Goal: Task Accomplishment & Management: Manage account settings

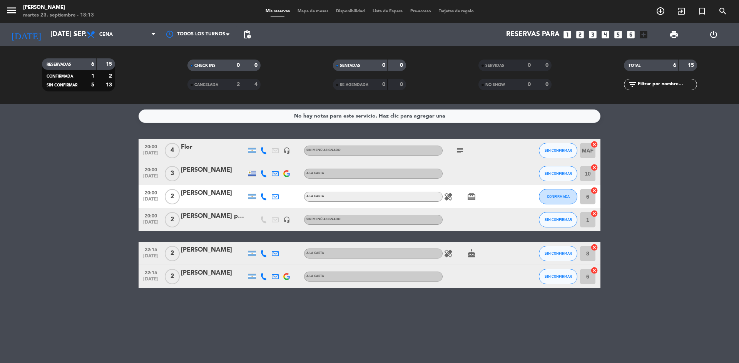
click at [459, 151] on icon "subject" at bounding box center [459, 150] width 9 height 9
click at [448, 199] on icon "healing" at bounding box center [447, 196] width 9 height 9
click at [471, 198] on icon "card_giftcard" at bounding box center [471, 196] width 9 height 9
click at [447, 255] on icon "healing" at bounding box center [447, 253] width 9 height 9
click at [468, 256] on icon "cake" at bounding box center [471, 253] width 9 height 9
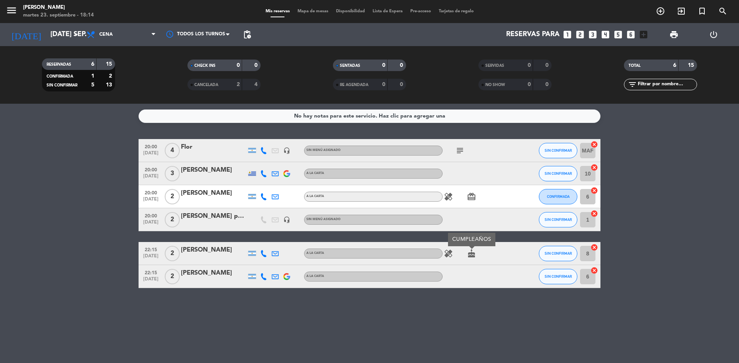
click at [180, 176] on div "3" at bounding box center [172, 173] width 18 height 23
click at [175, 176] on span "3" at bounding box center [172, 173] width 15 height 15
click at [170, 145] on span "4" at bounding box center [172, 150] width 15 height 15
click at [175, 175] on span "3" at bounding box center [172, 173] width 15 height 15
click at [65, 124] on div "No hay notas para este servicio. Haz clic para agregar una 20:00 [DATE] 4 [PERS…" at bounding box center [369, 234] width 739 height 260
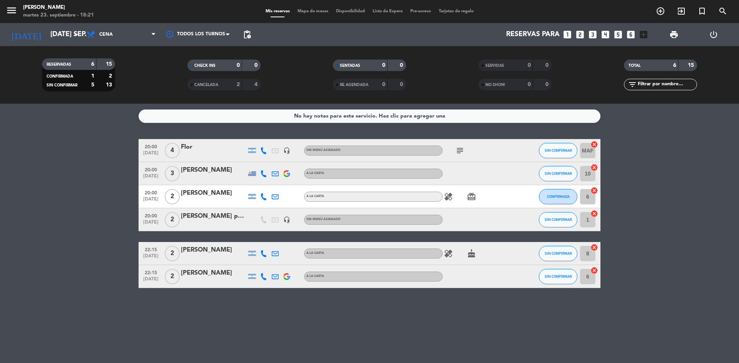
click at [263, 171] on icon at bounding box center [263, 173] width 7 height 7
click at [261, 159] on span "Copiar" at bounding box center [257, 161] width 16 height 8
click at [253, 169] on div at bounding box center [252, 173] width 12 height 23
click at [263, 171] on icon at bounding box center [263, 173] width 7 height 7
click at [262, 159] on button "Copiar content_paste" at bounding box center [260, 161] width 23 height 8
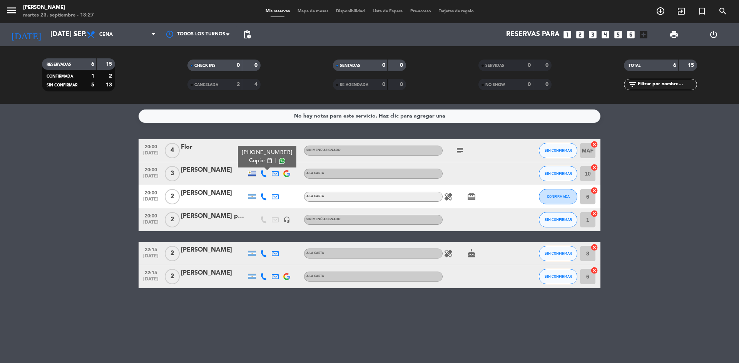
click at [263, 197] on icon at bounding box center [263, 196] width 7 height 7
click at [261, 183] on span "Copiar" at bounding box center [258, 184] width 16 height 8
click at [232, 176] on div at bounding box center [213, 179] width 65 height 6
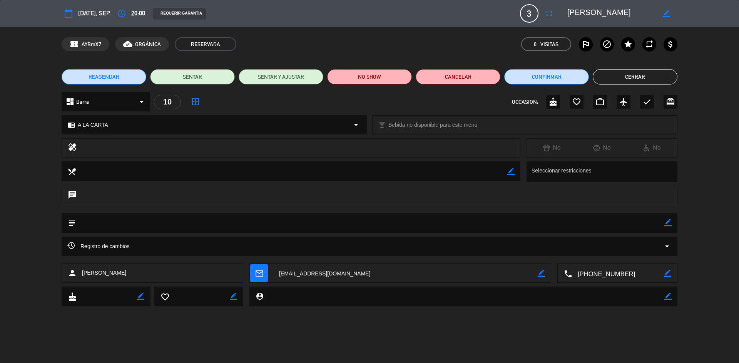
click at [663, 74] on button "Cerrar" at bounding box center [634, 76] width 85 height 15
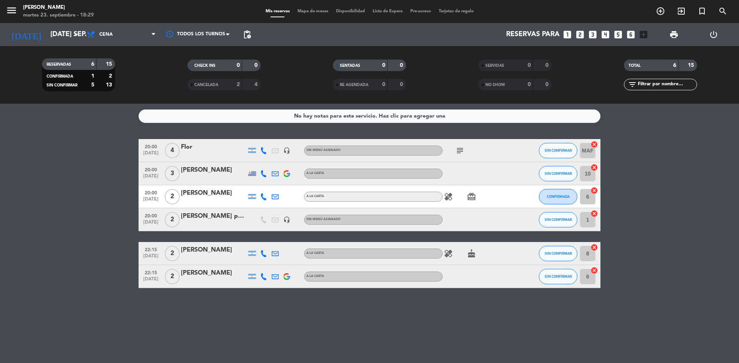
click at [263, 178] on div at bounding box center [264, 173] width 12 height 23
click at [262, 171] on icon at bounding box center [263, 173] width 7 height 7
click at [545, 229] on div "SIN CONFIRMAR" at bounding box center [557, 219] width 38 height 23
click at [547, 225] on button "SIN CONFIRMAR" at bounding box center [557, 219] width 38 height 15
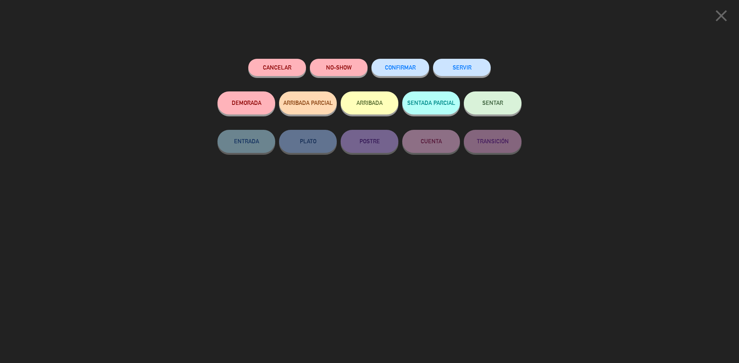
drag, startPoint x: 414, startPoint y: 72, endPoint x: 410, endPoint y: 60, distance: 13.1
click at [413, 71] on span "CONFIRMAR" at bounding box center [400, 67] width 31 height 7
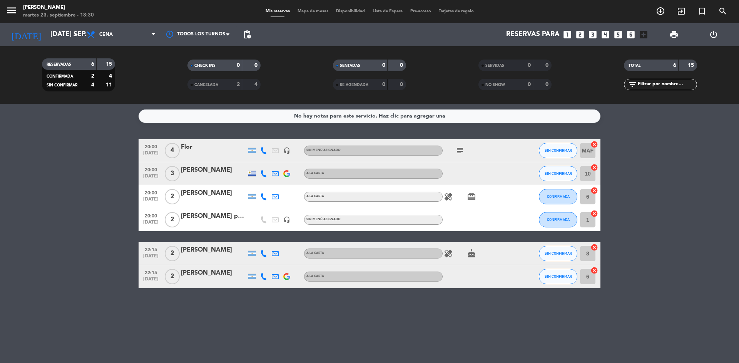
click at [265, 255] on icon at bounding box center [263, 253] width 7 height 7
click at [257, 242] on span "Copiar" at bounding box center [258, 241] width 16 height 8
click at [247, 332] on div "No hay notas para este servicio. Haz clic para agregar una 20:00 [DATE] 4 [PERS…" at bounding box center [369, 234] width 739 height 260
click at [450, 253] on icon "healing" at bounding box center [447, 253] width 9 height 9
click at [469, 257] on icon "cake" at bounding box center [471, 253] width 9 height 9
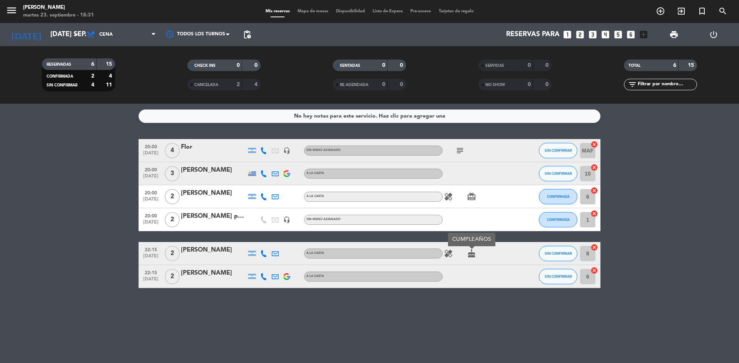
click at [468, 319] on div "No hay notas para este servicio. Haz clic para agregar una 20:00 [DATE] 4 [PERS…" at bounding box center [369, 234] width 739 height 260
click at [171, 258] on span "2" at bounding box center [172, 253] width 15 height 15
click at [467, 253] on icon "cake" at bounding box center [471, 253] width 9 height 9
click at [451, 253] on icon "healing" at bounding box center [447, 253] width 9 height 9
click at [469, 255] on icon "cake" at bounding box center [471, 253] width 9 height 9
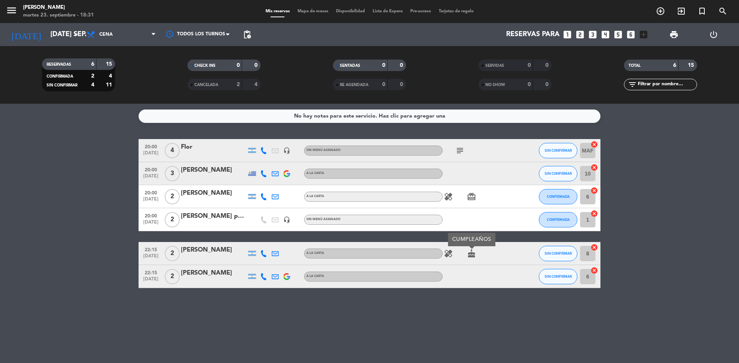
click at [512, 311] on div "No hay notas para este servicio. Haz clic para agregar una 20:00 [DATE] 4 [PERS…" at bounding box center [369, 234] width 739 height 260
click at [557, 257] on button "SIN CONFIRMAR" at bounding box center [557, 253] width 38 height 15
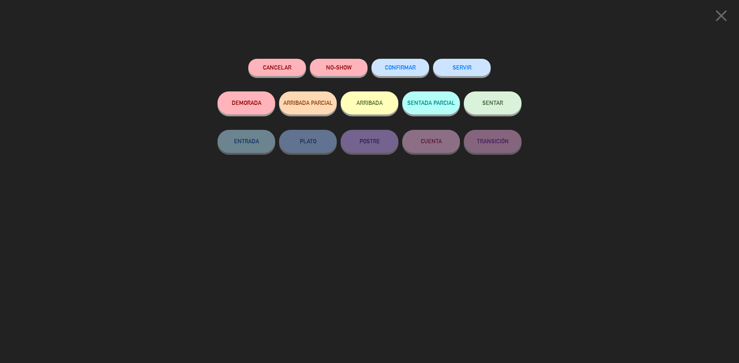
click at [407, 72] on button "CONFIRMAR" at bounding box center [400, 67] width 58 height 17
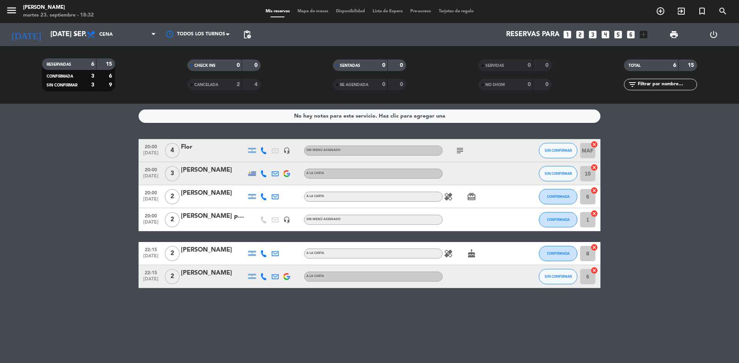
click at [260, 279] on icon at bounding box center [263, 276] width 7 height 7
click at [174, 280] on span "2" at bounding box center [172, 276] width 15 height 15
click at [547, 278] on span "SIN CONFIRMAR" at bounding box center [557, 277] width 27 height 4
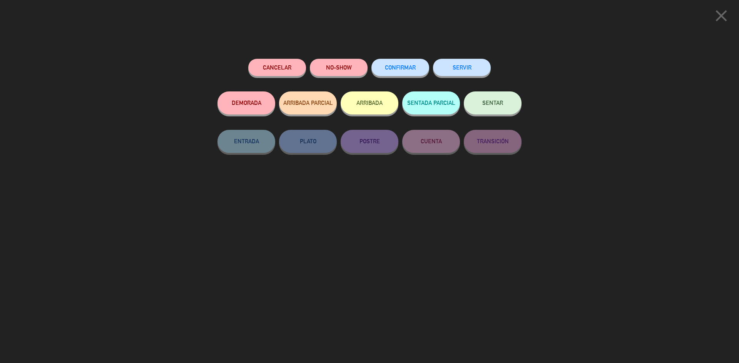
click at [282, 73] on button "Cancelar" at bounding box center [277, 67] width 58 height 17
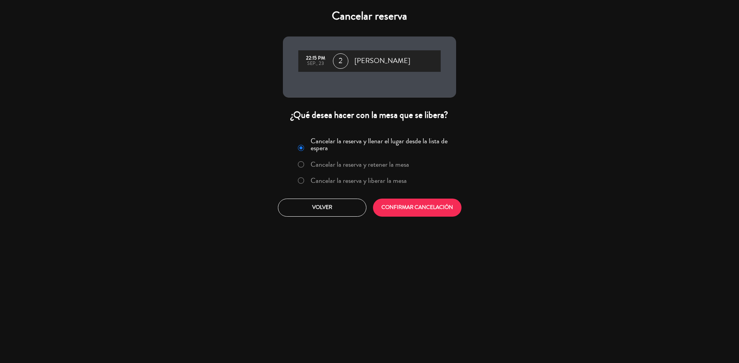
click at [385, 183] on label "Cancelar la reserva y liberar la mesa" at bounding box center [358, 180] width 96 height 7
click at [405, 205] on button "CONFIRMAR CANCELACIÓN" at bounding box center [417, 208] width 88 height 18
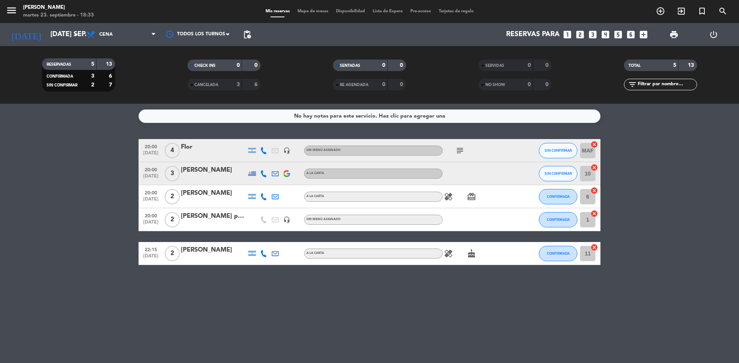
click at [196, 173] on div "[PERSON_NAME]" at bounding box center [213, 170] width 65 height 10
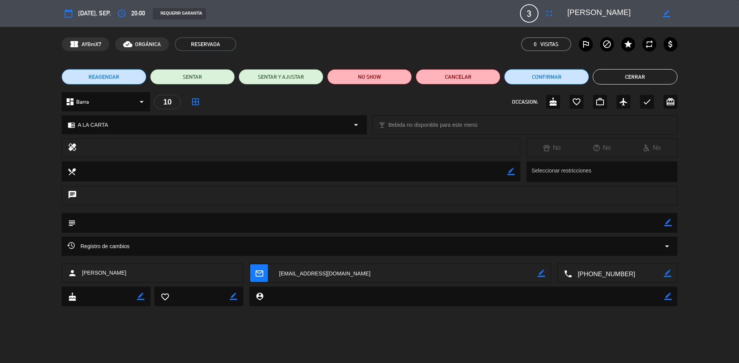
click at [641, 84] on button "Cerrar" at bounding box center [634, 76] width 85 height 15
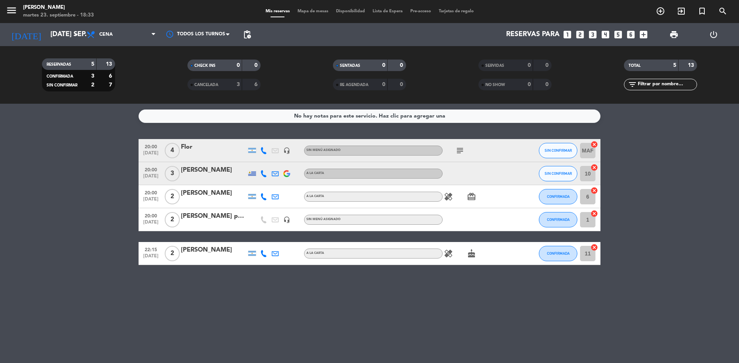
click at [274, 178] on div at bounding box center [275, 173] width 12 height 23
click at [277, 176] on icon at bounding box center [275, 173] width 7 height 7
click at [285, 160] on link "[EMAIL_ADDRESS][DOMAIN_NAME] open_in_new" at bounding box center [275, 160] width 104 height 9
click at [320, 163] on icon "open_in_new" at bounding box center [323, 161] width 6 height 6
click at [320, 160] on icon "open_in_new" at bounding box center [323, 161] width 6 height 6
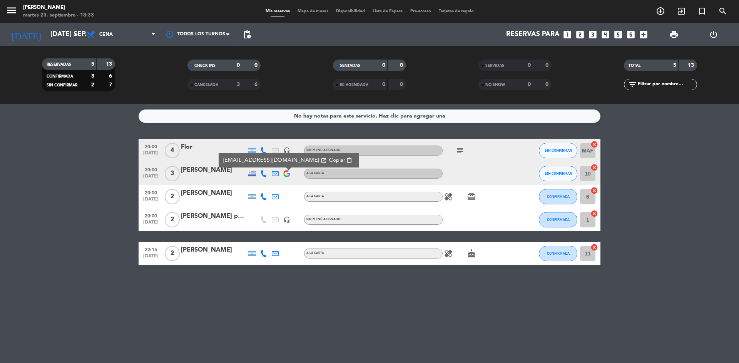
click at [320, 160] on icon "open_in_new" at bounding box center [323, 161] width 6 height 6
click at [301, 302] on div "No hay notas para este servicio. Haz clic para agregar una 20:00 [DATE] 4 [PERS…" at bounding box center [369, 234] width 739 height 260
click at [178, 175] on span "3" at bounding box center [172, 173] width 15 height 15
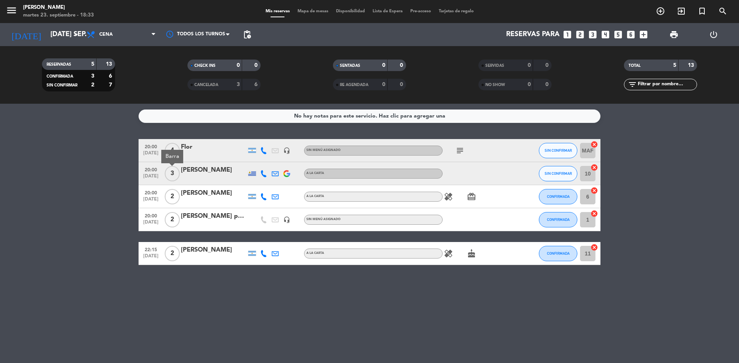
click at [187, 174] on div "[PERSON_NAME]" at bounding box center [213, 170] width 65 height 10
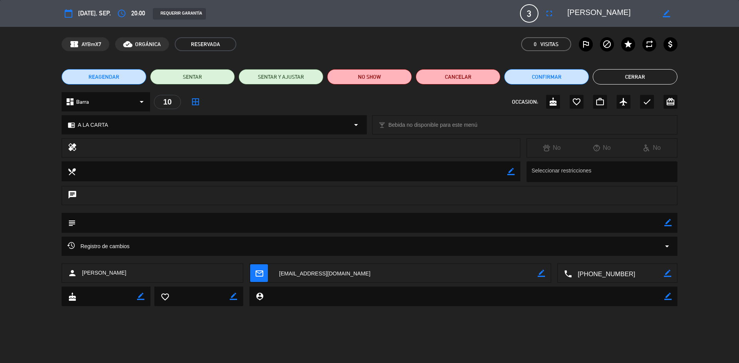
click at [661, 82] on button "Cerrar" at bounding box center [634, 76] width 85 height 15
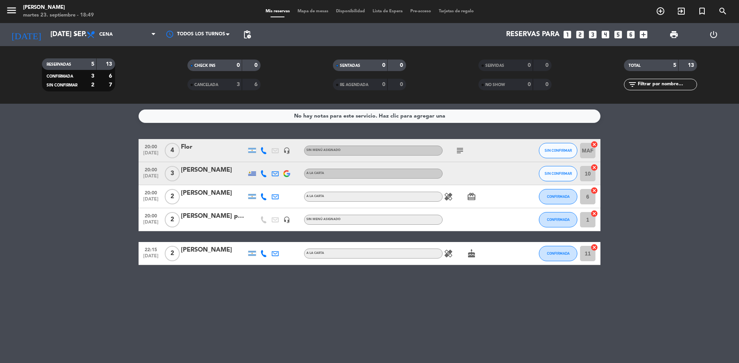
click at [449, 251] on icon "healing" at bounding box center [447, 253] width 9 height 9
click at [450, 195] on icon "healing" at bounding box center [447, 196] width 9 height 9
click at [263, 254] on icon at bounding box center [263, 253] width 7 height 7
drag, startPoint x: 260, startPoint y: 235, endPoint x: 265, endPoint y: 254, distance: 19.9
click at [265, 254] on icon at bounding box center [263, 253] width 7 height 7
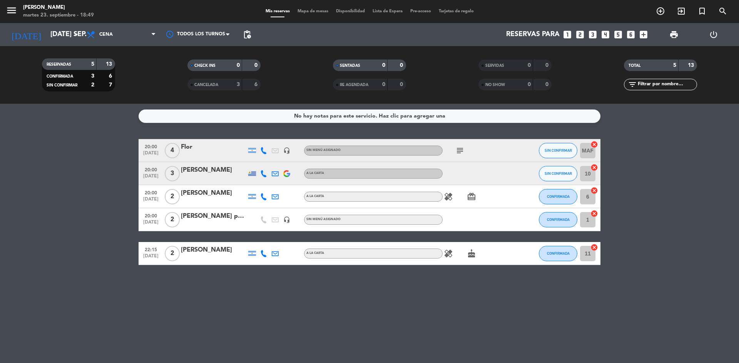
click at [265, 255] on icon at bounding box center [263, 253] width 7 height 7
click at [47, 34] on input "[DATE] sep." at bounding box center [91, 34] width 89 height 15
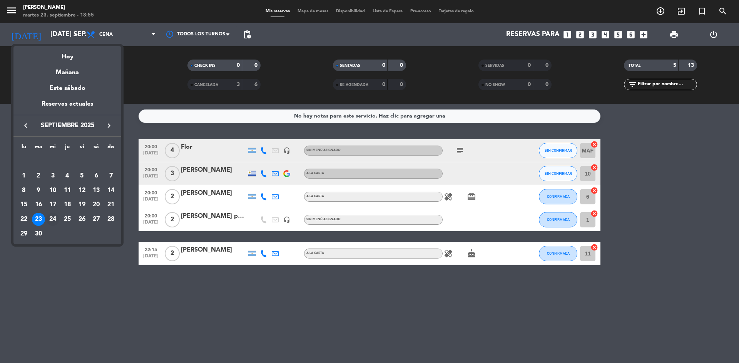
click at [53, 217] on div "24" at bounding box center [52, 219] width 13 height 13
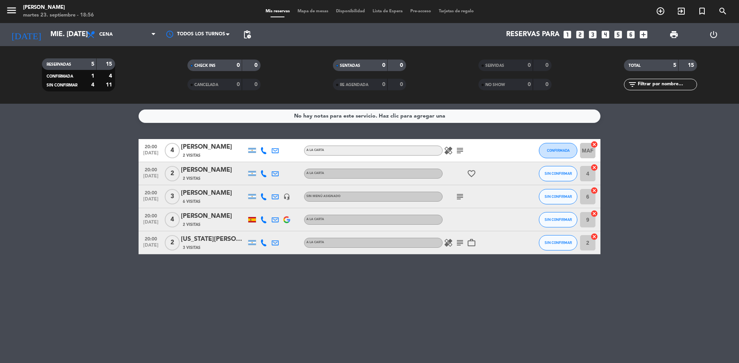
click at [455, 196] on icon "subject" at bounding box center [459, 196] width 9 height 9
click at [460, 152] on icon "subject" at bounding box center [459, 150] width 9 height 9
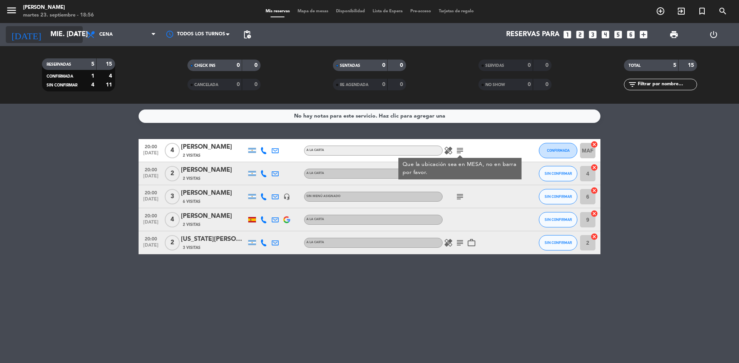
click at [58, 41] on input "mié. [DATE]" at bounding box center [91, 34] width 89 height 15
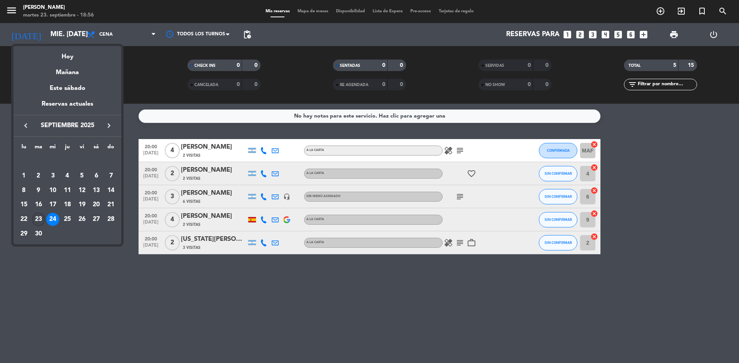
click at [43, 219] on div "23" at bounding box center [38, 219] width 13 height 13
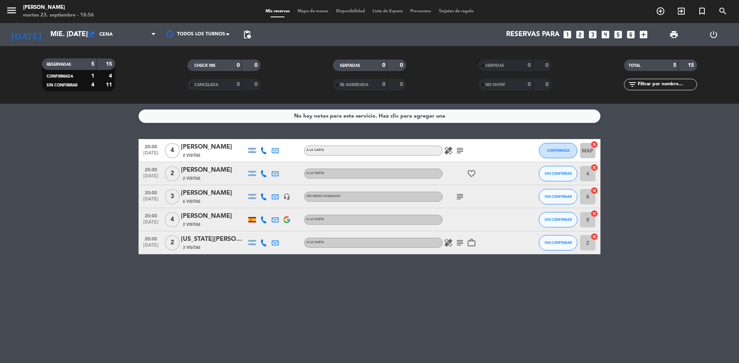
type input "[DATE] sep."
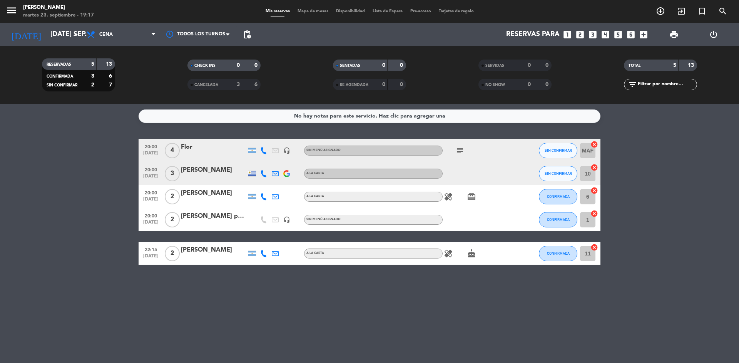
click at [458, 150] on icon "subject" at bounding box center [459, 150] width 9 height 9
click at [492, 184] on div at bounding box center [476, 173] width 69 height 23
click at [475, 176] on div at bounding box center [476, 173] width 69 height 23
click at [262, 173] on icon at bounding box center [263, 173] width 7 height 7
drag, startPoint x: 459, startPoint y: 173, endPoint x: 203, endPoint y: 172, distance: 255.8
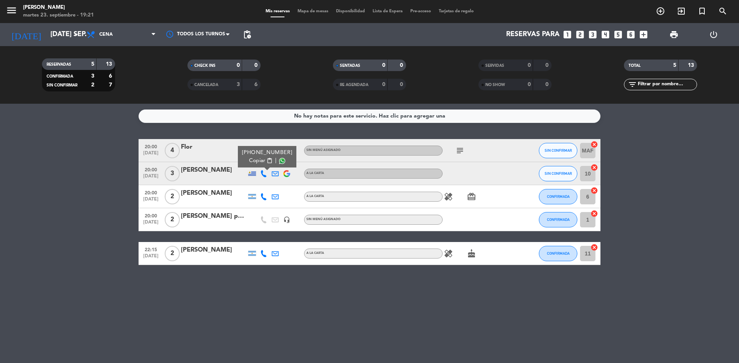
click at [203, 172] on div "[PERSON_NAME]" at bounding box center [213, 170] width 65 height 10
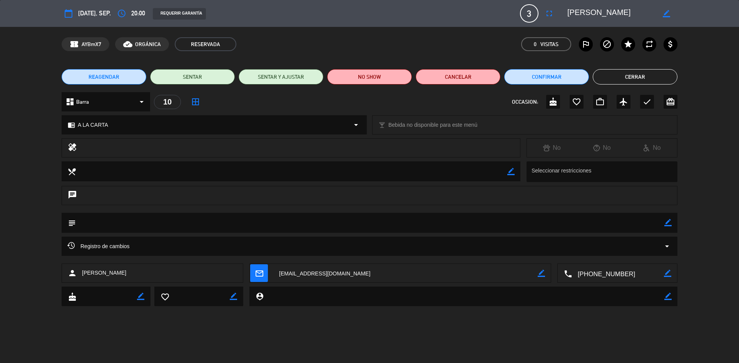
click at [106, 223] on textarea at bounding box center [370, 223] width 588 height 20
click at [667, 224] on icon "border_color" at bounding box center [667, 222] width 7 height 7
click at [115, 222] on textarea at bounding box center [370, 223] width 588 height 20
type textarea "en la esquina"
click at [669, 223] on icon at bounding box center [667, 222] width 7 height 7
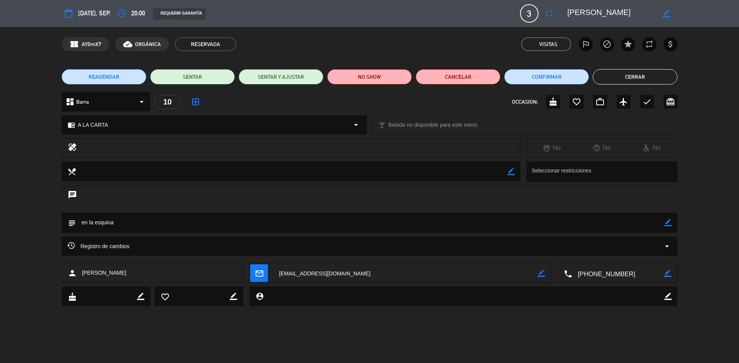
click at [276, 273] on textarea at bounding box center [405, 273] width 264 height 19
click at [623, 76] on button "Cerrar" at bounding box center [634, 76] width 85 height 15
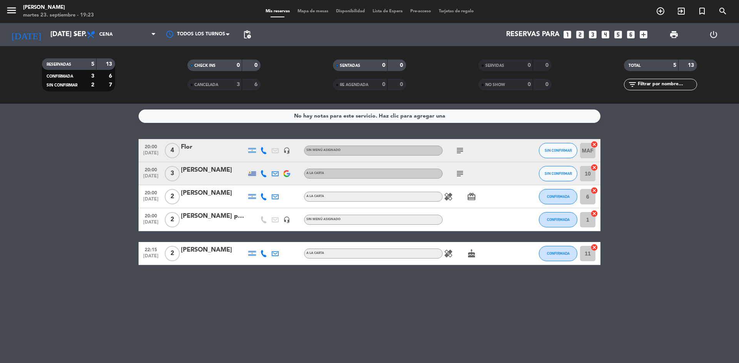
drag, startPoint x: 181, startPoint y: 251, endPoint x: 224, endPoint y: 252, distance: 42.7
click at [224, 252] on div "[PERSON_NAME]" at bounding box center [213, 250] width 65 height 10
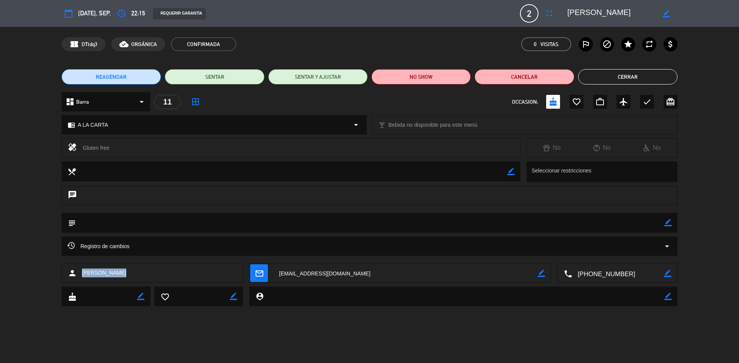
drag, startPoint x: 83, startPoint y: 272, endPoint x: 140, endPoint y: 274, distance: 57.0
click at [140, 274] on div "person [PERSON_NAME]" at bounding box center [153, 273] width 182 height 19
copy span "[PERSON_NAME]"
click at [644, 78] on button "Cerrar" at bounding box center [627, 76] width 99 height 15
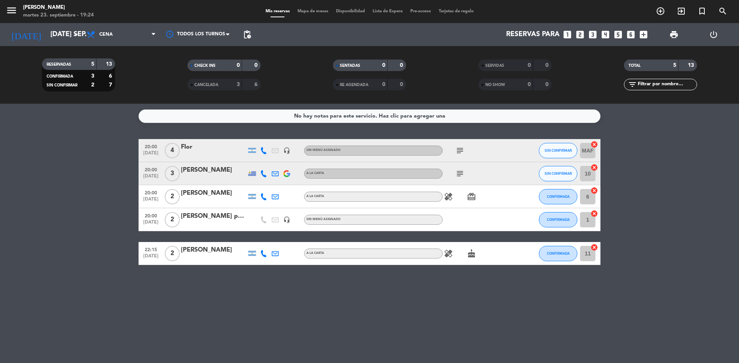
click at [579, 33] on icon "looks_two" at bounding box center [580, 35] width 10 height 10
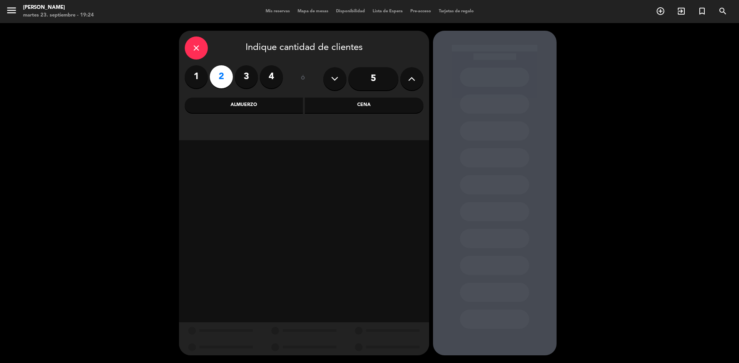
click at [369, 106] on div "Cena" at bounding box center [364, 105] width 118 height 15
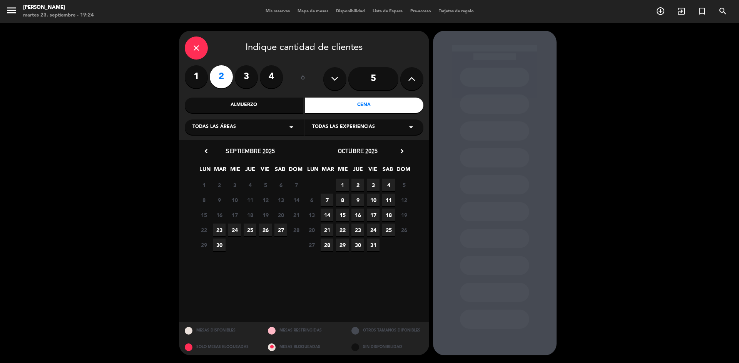
click at [220, 228] on span "23" at bounding box center [219, 230] width 13 height 13
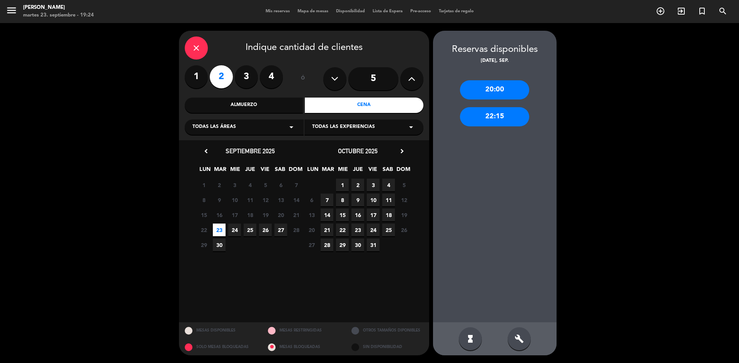
click at [493, 91] on div "20:00" at bounding box center [494, 89] width 69 height 19
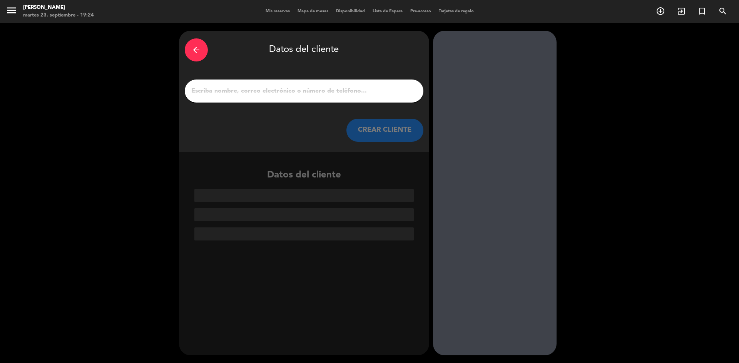
paste input "[PERSON_NAME]"
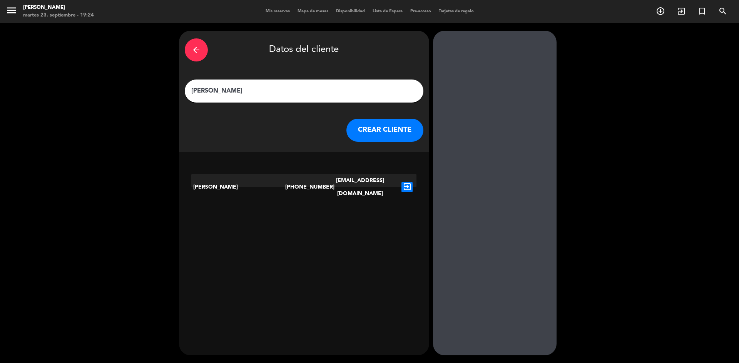
type input "[PERSON_NAME]"
click at [406, 182] on icon "exit_to_app" at bounding box center [406, 187] width 11 height 10
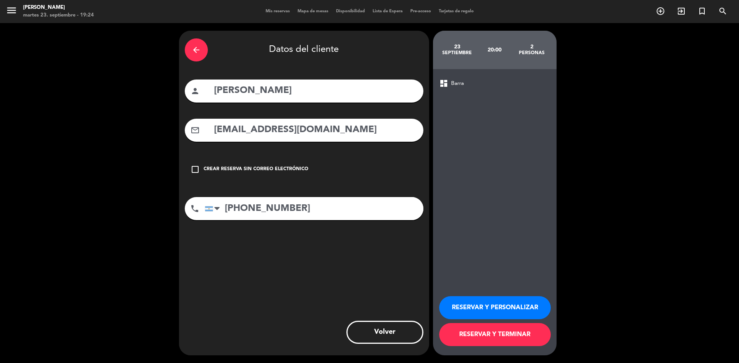
click at [520, 310] on button "RESERVAR Y PERSONALIZAR" at bounding box center [495, 308] width 112 height 23
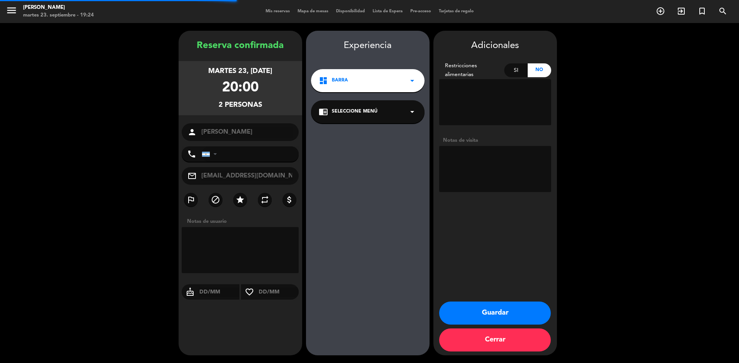
type input "[PHONE_NUMBER]"
click at [510, 305] on button "Guardar" at bounding box center [495, 313] width 112 height 23
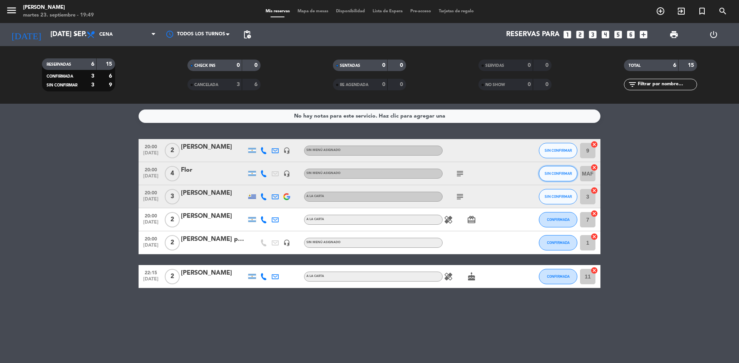
click at [562, 171] on button "SIN CONFIRMAR" at bounding box center [557, 173] width 38 height 15
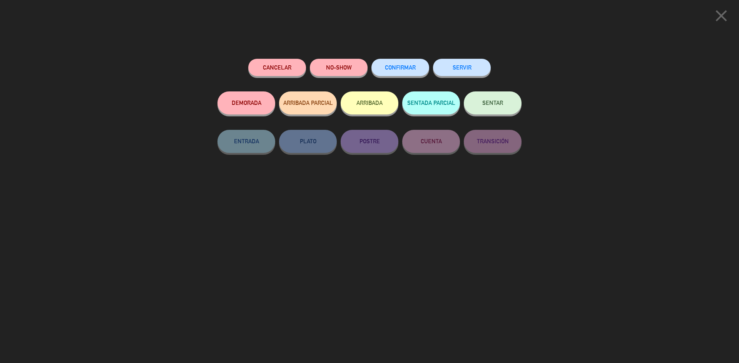
click at [410, 62] on button "CONFIRMAR" at bounding box center [400, 67] width 58 height 17
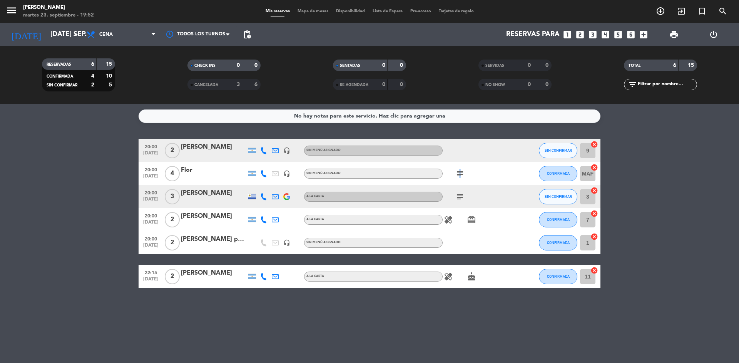
click at [458, 174] on icon "subject" at bounding box center [459, 173] width 9 height 9
click at [480, 183] on div "subject son [DEMOGRAPHIC_DATA]" at bounding box center [476, 173] width 69 height 23
click at [458, 195] on icon "subject" at bounding box center [459, 196] width 9 height 9
click at [460, 172] on icon "subject" at bounding box center [459, 173] width 9 height 9
click at [602, 36] on icon "looks_4" at bounding box center [605, 35] width 10 height 10
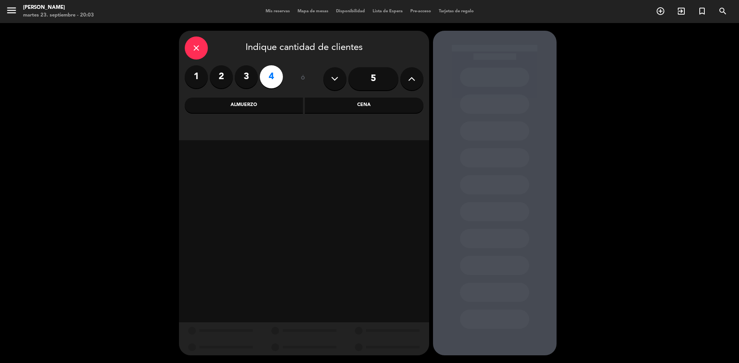
click at [391, 104] on div "Cena" at bounding box center [364, 105] width 118 height 15
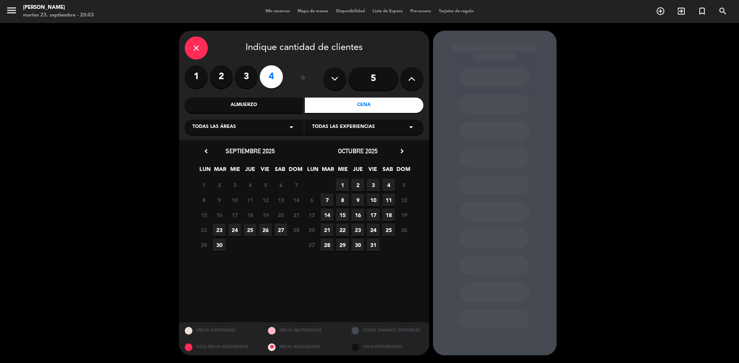
click at [220, 232] on span "23" at bounding box center [219, 230] width 13 height 13
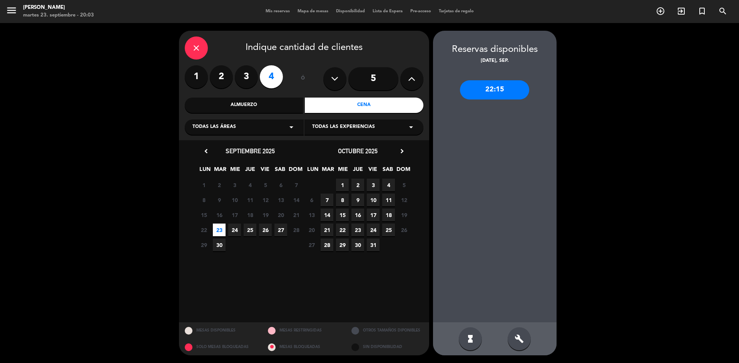
click at [492, 87] on div "22:15" at bounding box center [494, 89] width 69 height 19
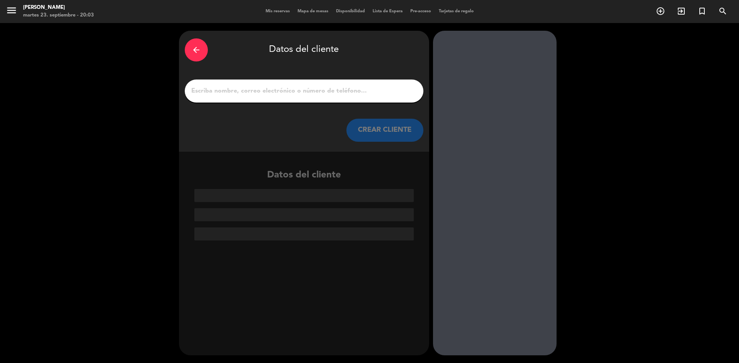
click at [337, 95] on input "1" at bounding box center [303, 91] width 227 height 11
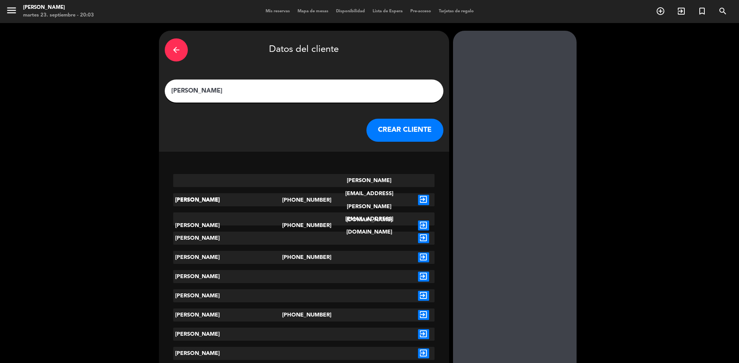
type input "[PERSON_NAME]"
click at [418, 221] on icon "exit_to_app" at bounding box center [423, 226] width 11 height 10
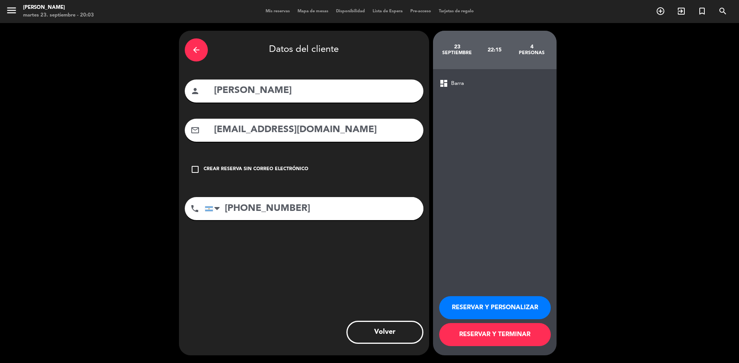
click at [519, 337] on button "RESERVAR Y TERMINAR" at bounding box center [495, 334] width 112 height 23
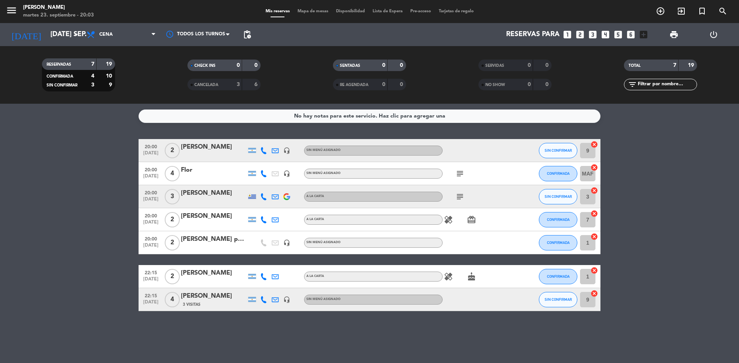
click at [447, 225] on div "healing card_giftcard" at bounding box center [476, 219] width 69 height 23
